Goal: Task Accomplishment & Management: Manage account settings

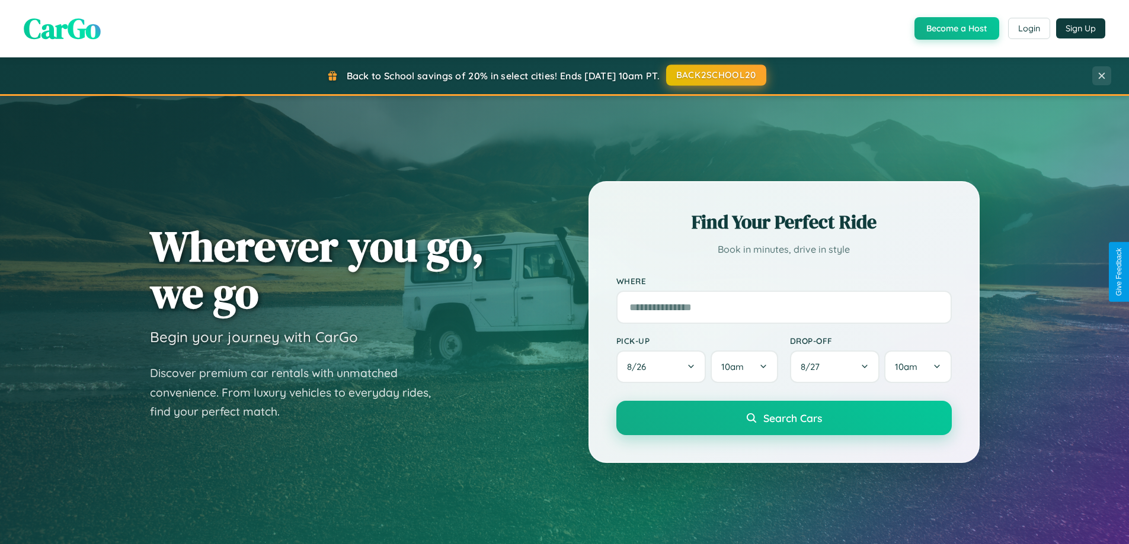
click at [715, 75] on button "BACK2SCHOOL20" at bounding box center [716, 75] width 100 height 21
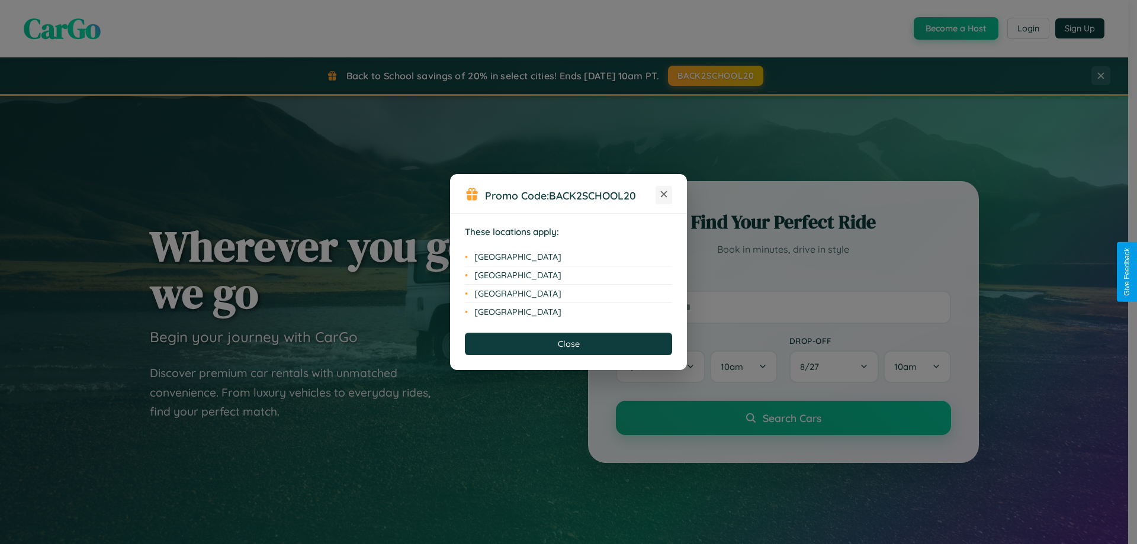
click at [664, 195] on icon at bounding box center [664, 194] width 7 height 7
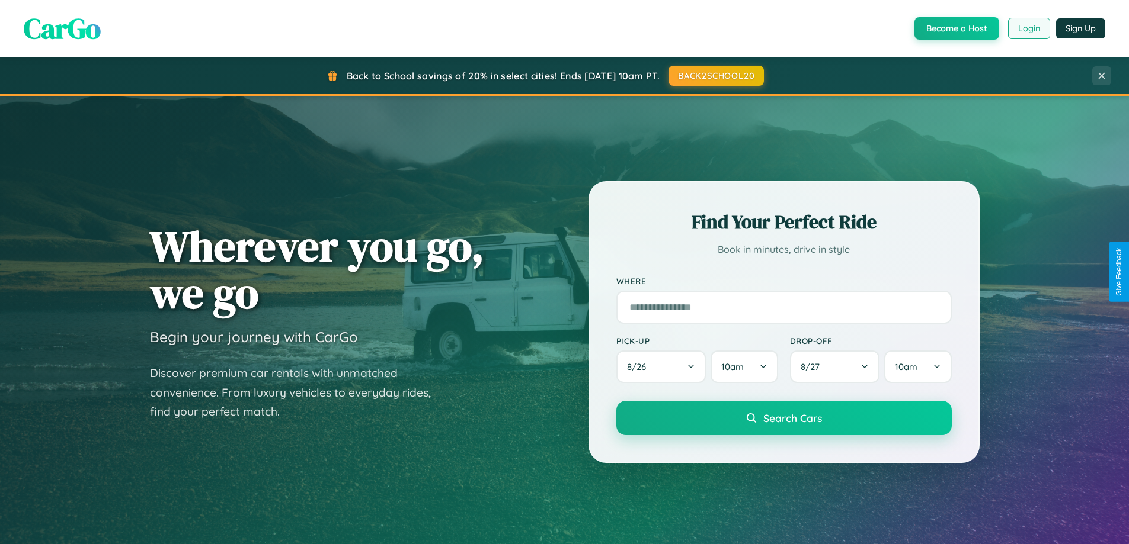
click at [1028, 28] on button "Login" at bounding box center [1029, 28] width 42 height 21
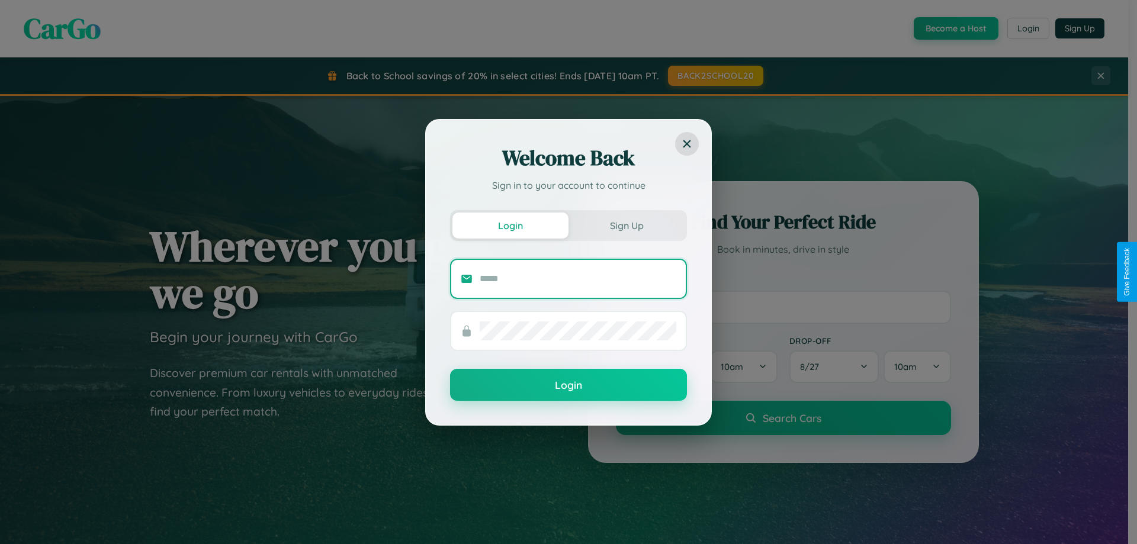
click at [578, 278] on input "text" at bounding box center [578, 279] width 197 height 19
type input "**********"
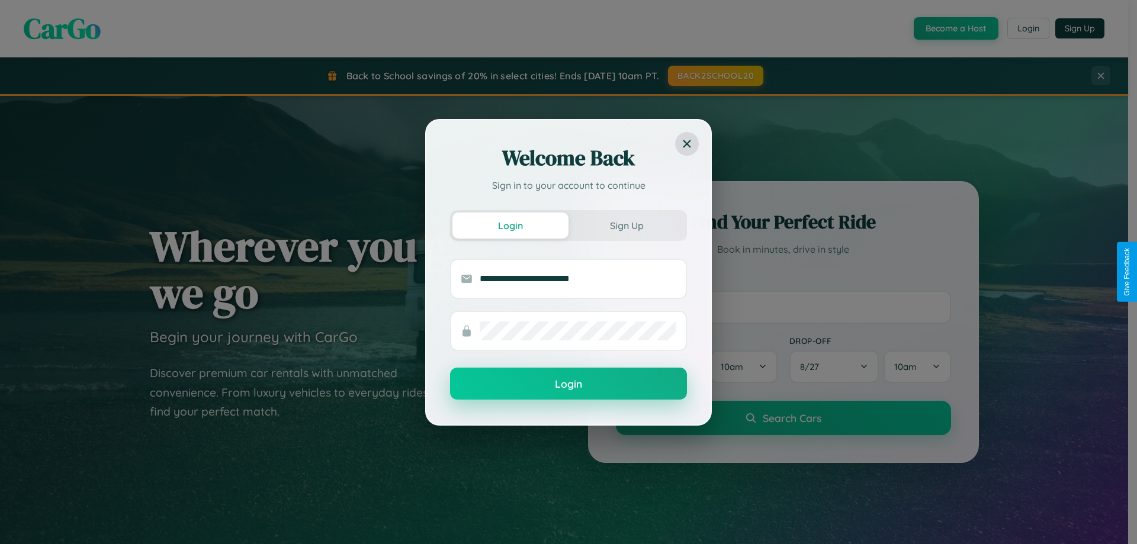
click at [569, 384] on button "Login" at bounding box center [568, 384] width 237 height 32
